Goal: Information Seeking & Learning: Learn about a topic

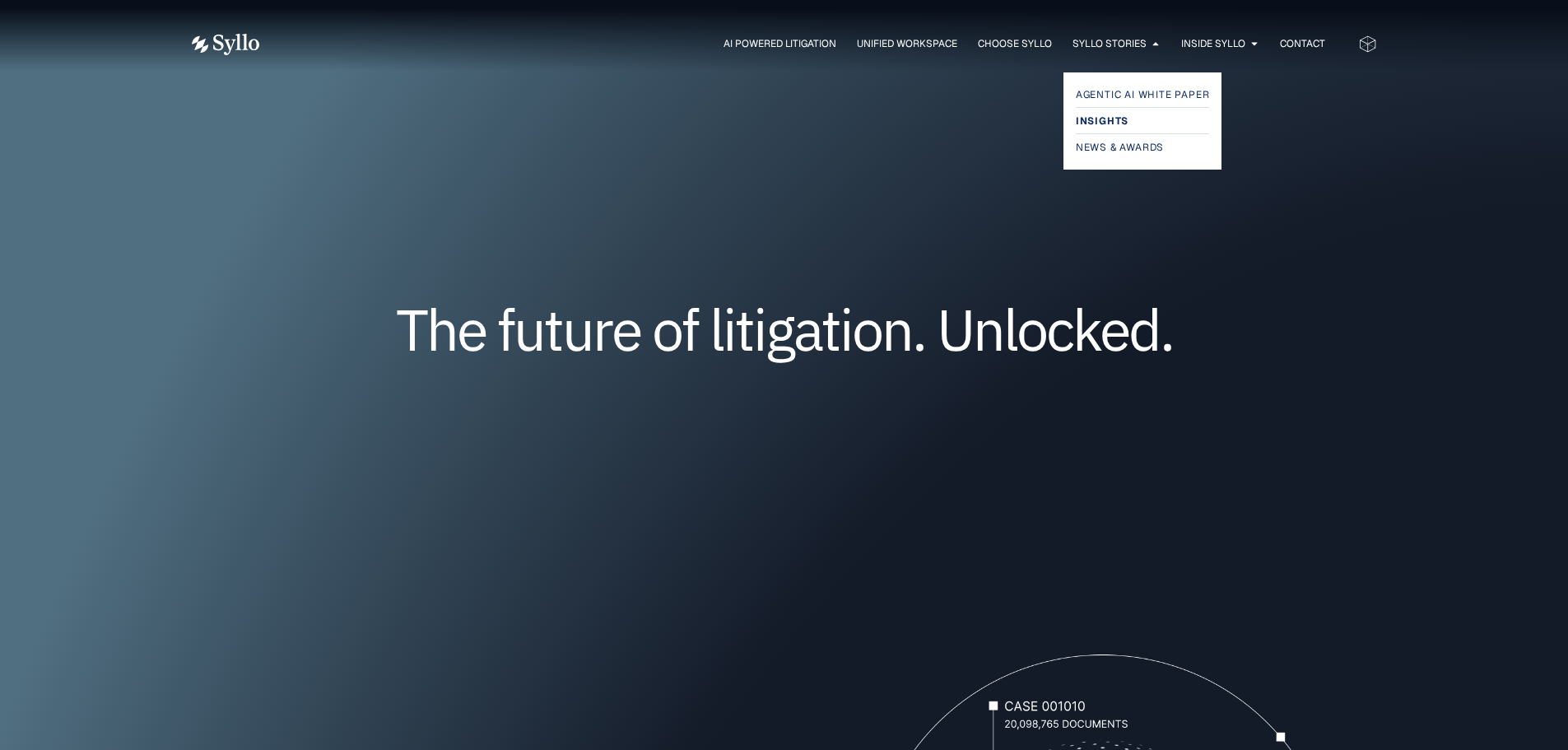
click at [1100, 120] on span "Insights" at bounding box center [1102, 121] width 53 height 20
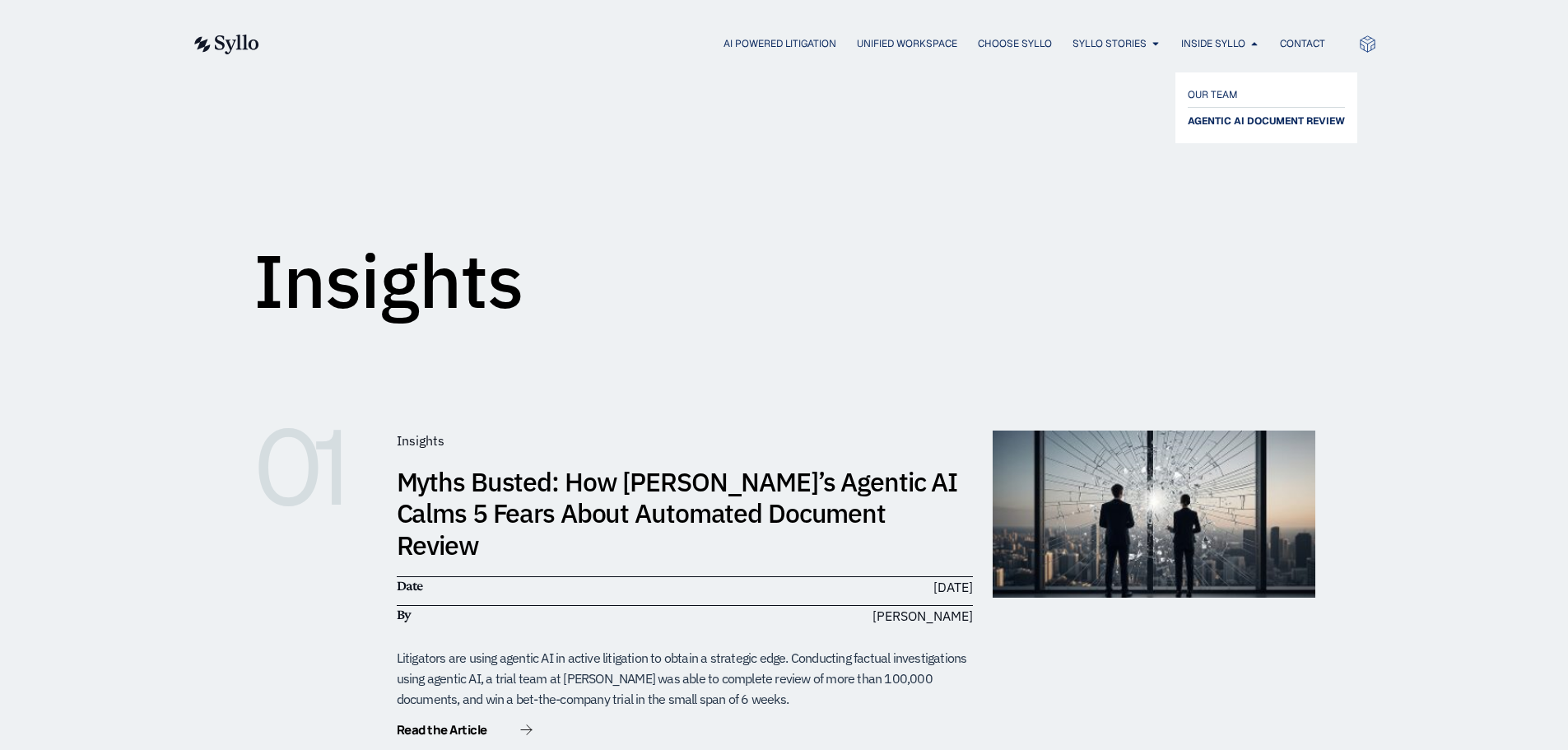
click at [1239, 124] on span "AGENTIC AI DOCUMENT REVIEW" at bounding box center [1265, 121] width 157 height 20
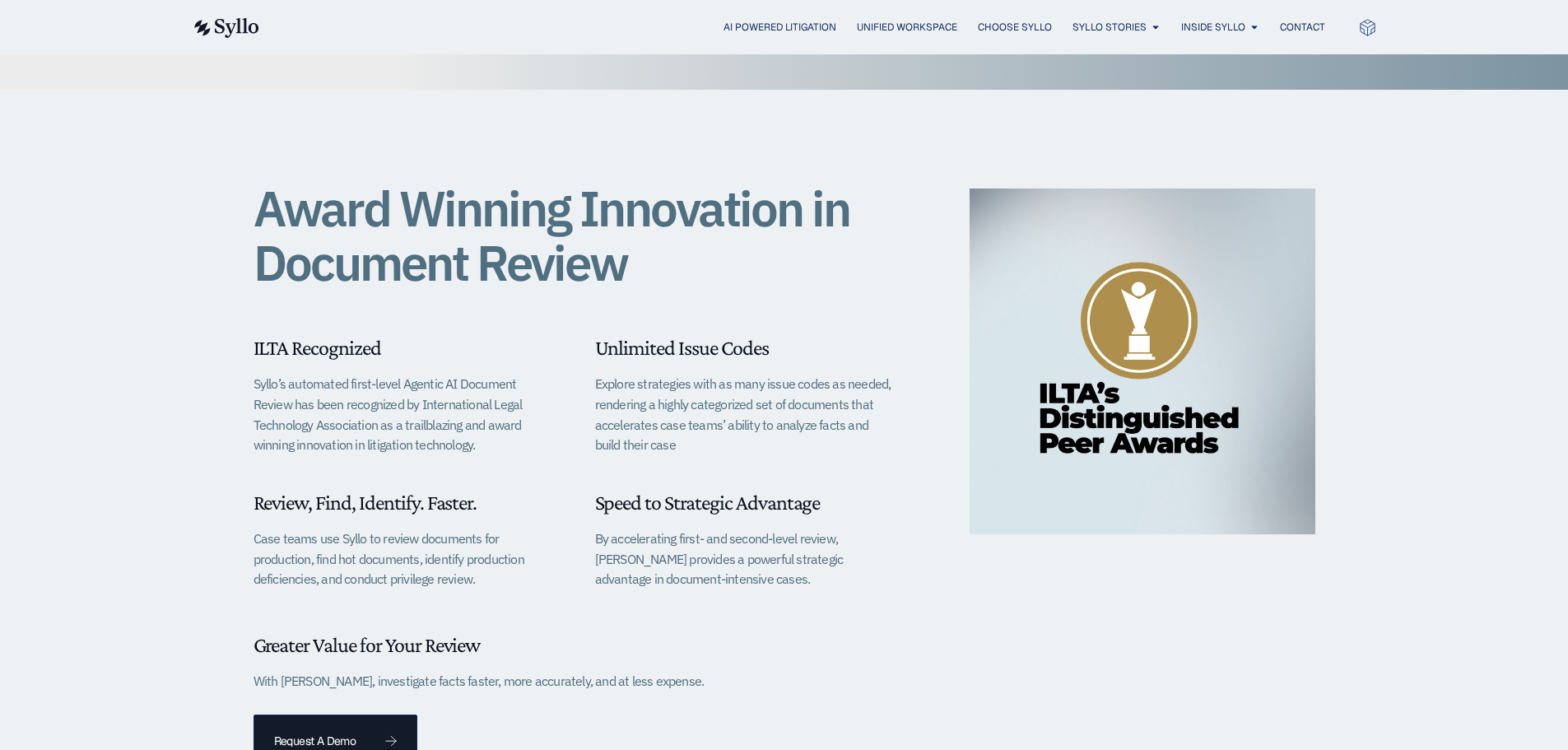
scroll to position [741, 0]
